Goal: Complete application form

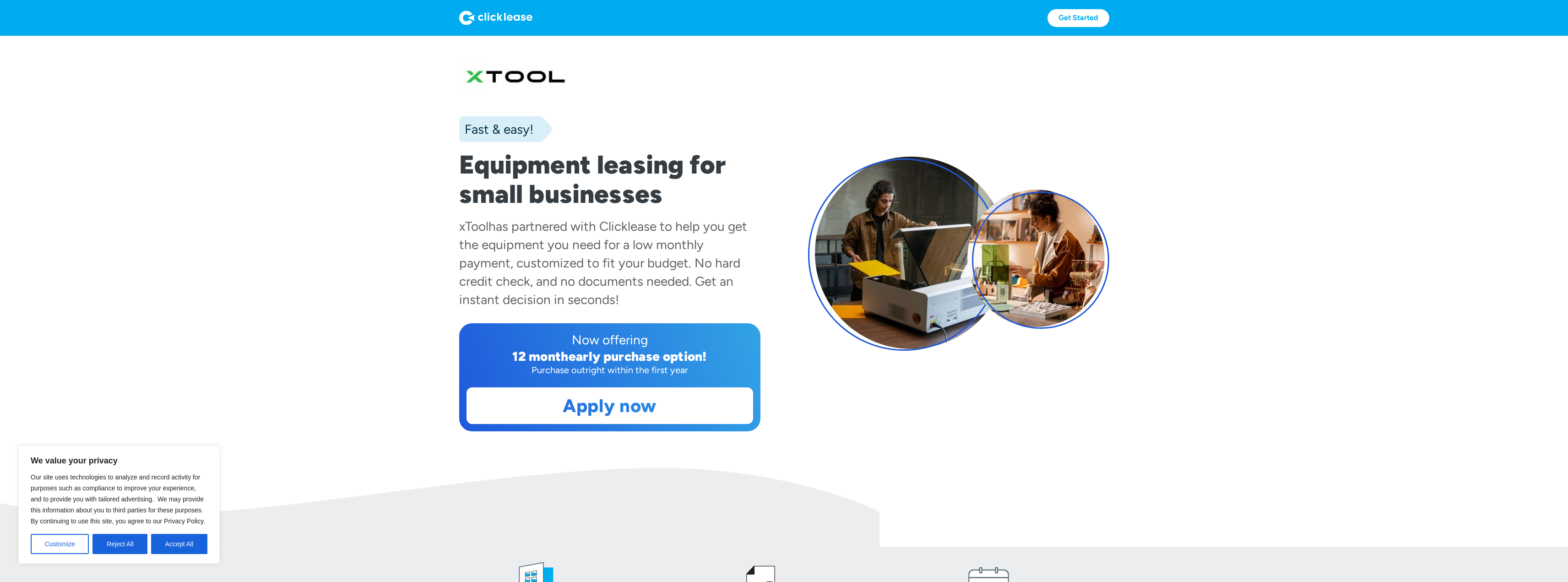
click at [599, 366] on div "Purchase outright within the first year" at bounding box center [610, 370] width 287 height 13
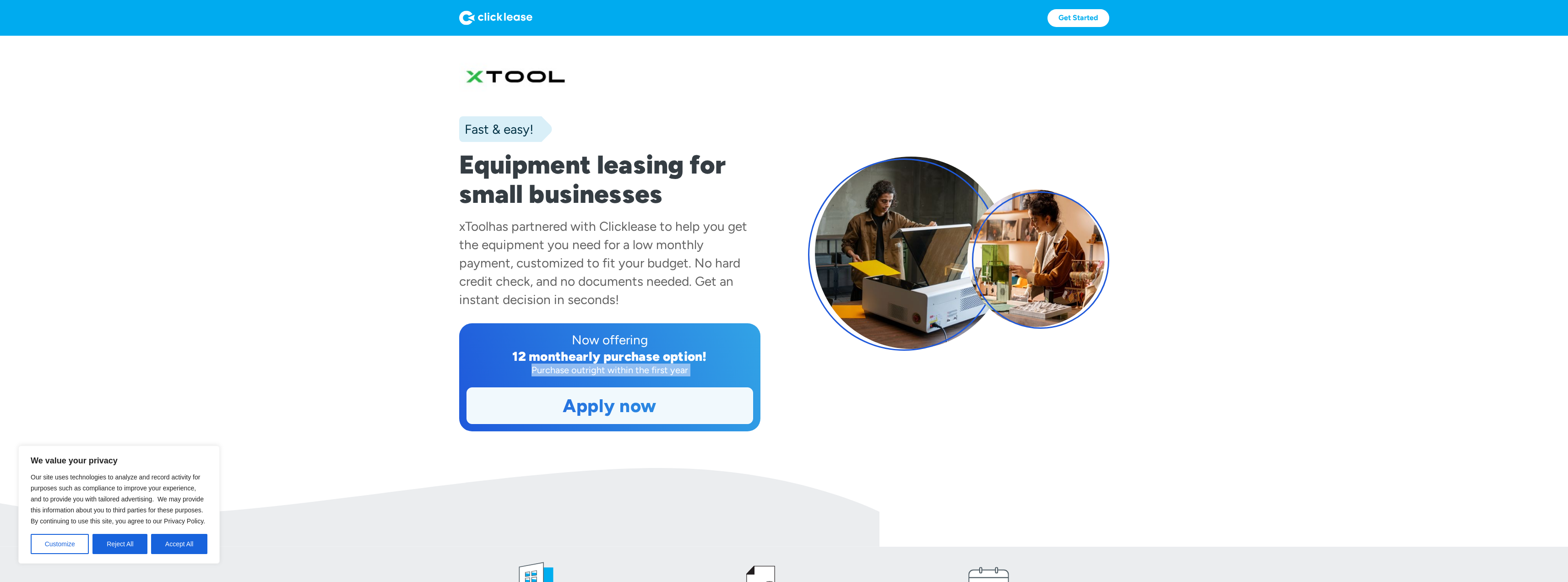
click at [602, 411] on link "Apply now" at bounding box center [610, 406] width 285 height 36
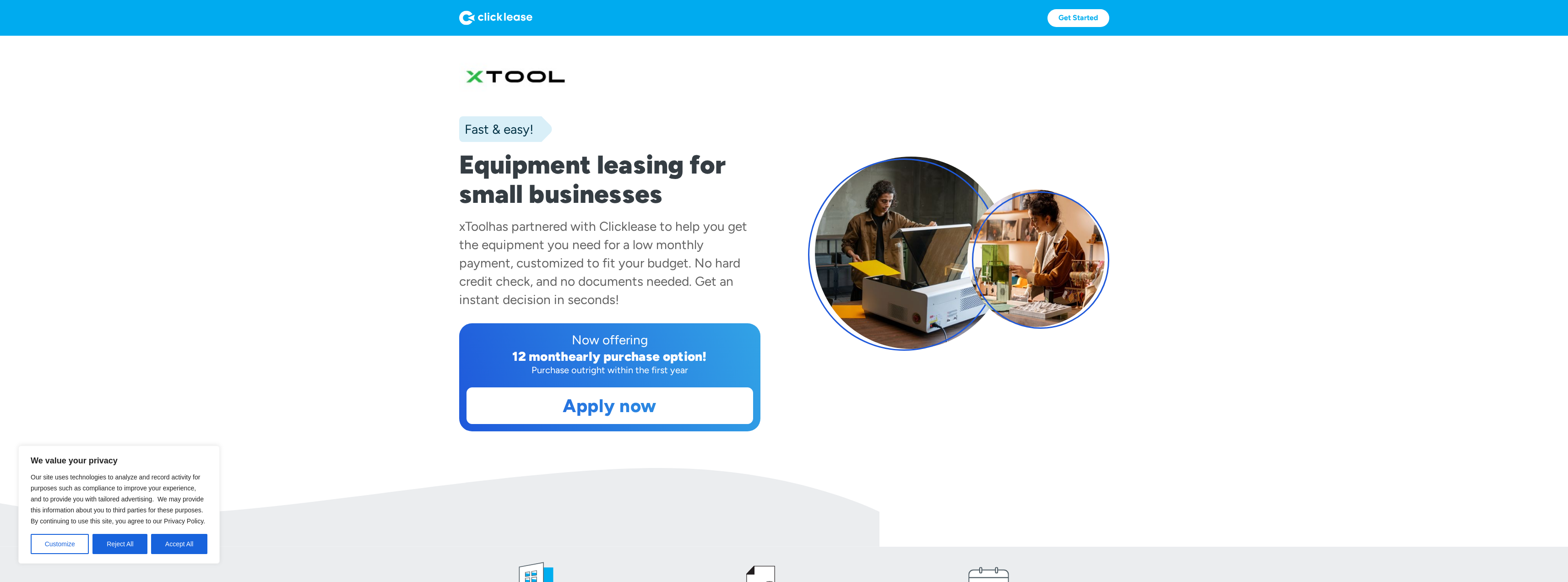
click at [657, 356] on div "early purchase option!" at bounding box center [638, 356] width 138 height 16
